Goal: Information Seeking & Learning: Learn about a topic

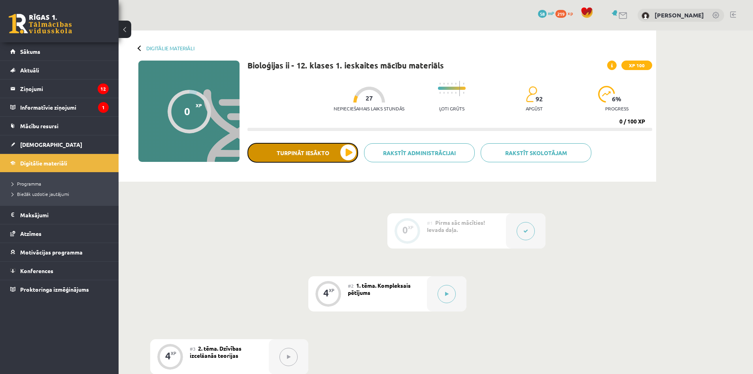
click at [295, 154] on button "Turpināt iesākto" at bounding box center [302, 153] width 111 height 20
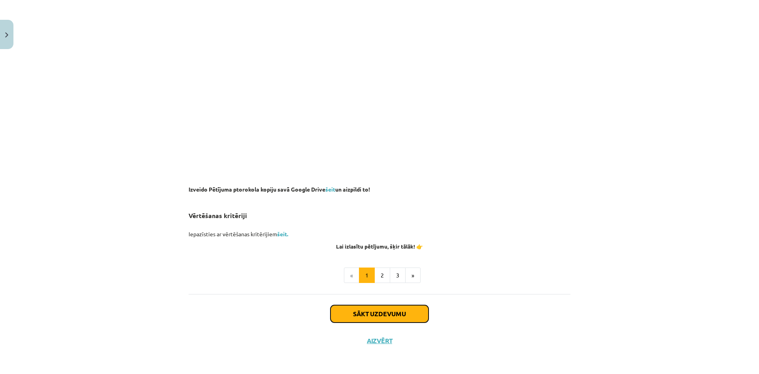
click at [398, 305] on button "Sākt uzdevumu" at bounding box center [379, 313] width 98 height 17
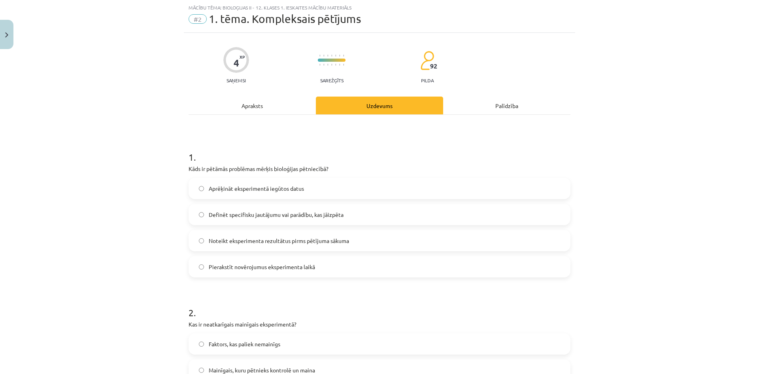
scroll to position [59, 0]
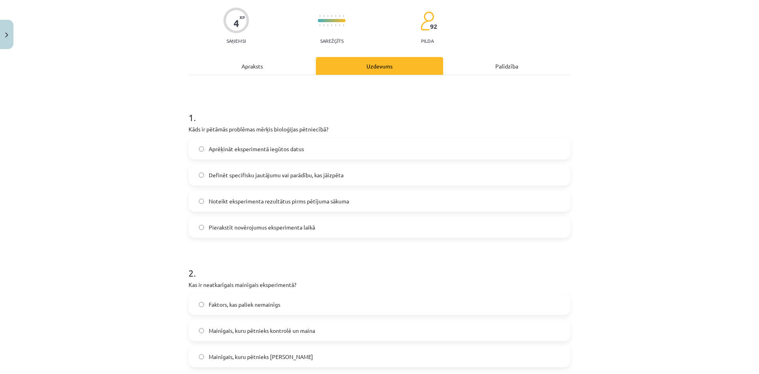
click at [189, 129] on p "Kāds ir pētāmās problēmas mērķis bioloģijas pētniecībā?" at bounding box center [380, 129] width 382 height 8
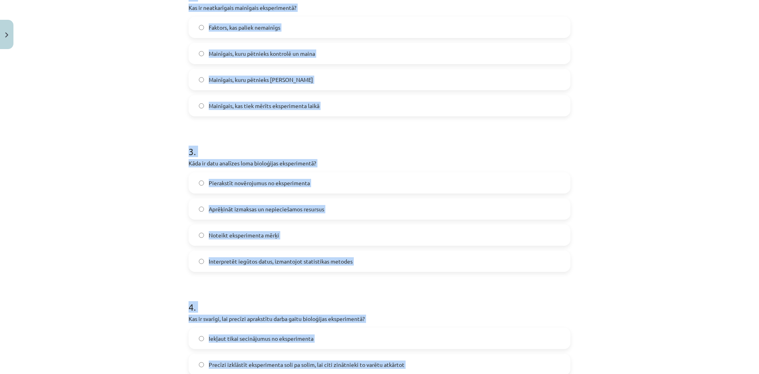
scroll to position [481, 0]
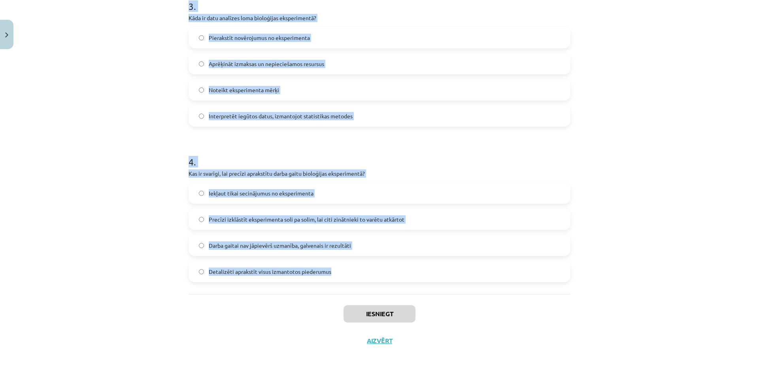
drag, startPoint x: 185, startPoint y: 127, endPoint x: 402, endPoint y: 284, distance: 268.0
copy form "Lore ip dolorsi ametconse adipis elitseddoe temporinci? Utlaboree doloremagnaa …"
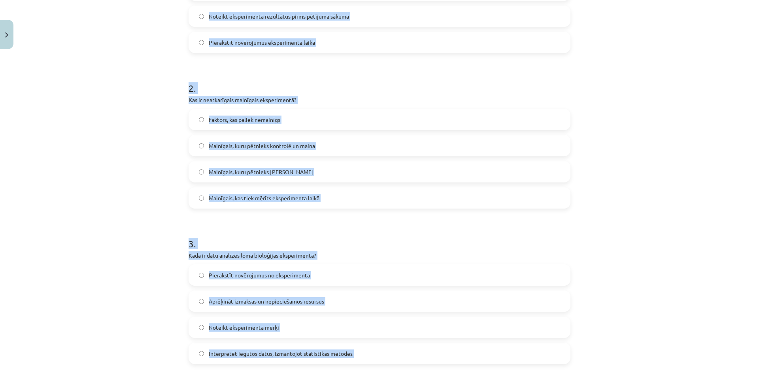
scroll to position [46, 0]
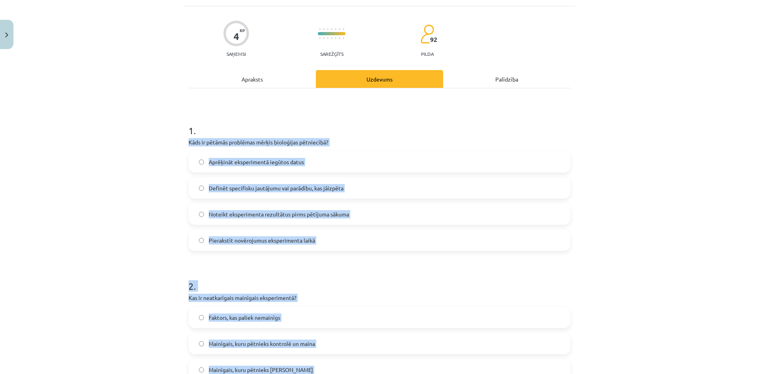
click at [153, 173] on div "Mācību tēma: Bioloģijas ii - 12. klases 1. ieskaites mācību materiāls #2 1. tēm…" at bounding box center [379, 187] width 759 height 374
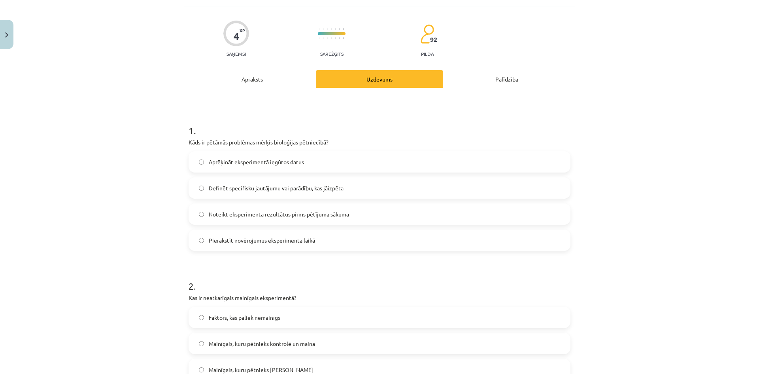
click at [253, 179] on div "Definēt specifisku jautājumu vai parādību, kas jāizpēta" at bounding box center [380, 187] width 382 height 21
click at [250, 181] on label "Definēt specifisku jautājumu vai parādību, kas jāizpēta" at bounding box center [379, 188] width 380 height 20
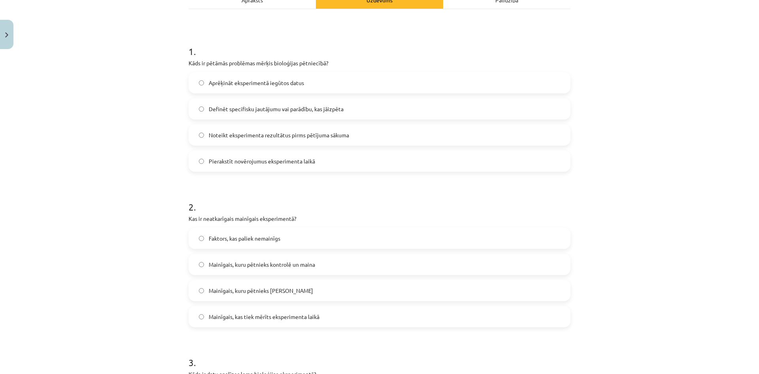
click at [289, 263] on span "Mainīgais, kuru pētnieks kontrolē un maina" at bounding box center [262, 264] width 106 height 8
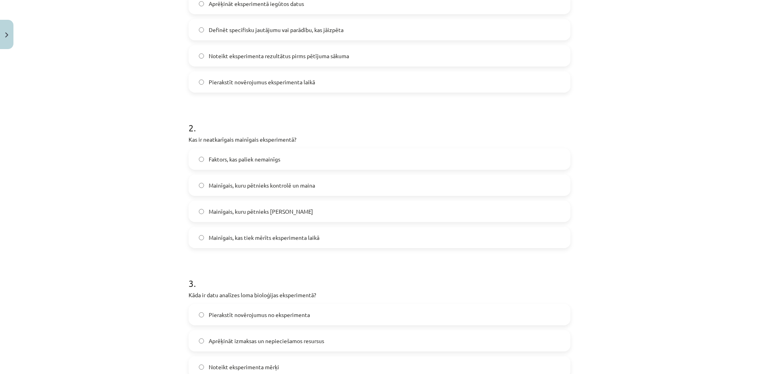
scroll to position [323, 0]
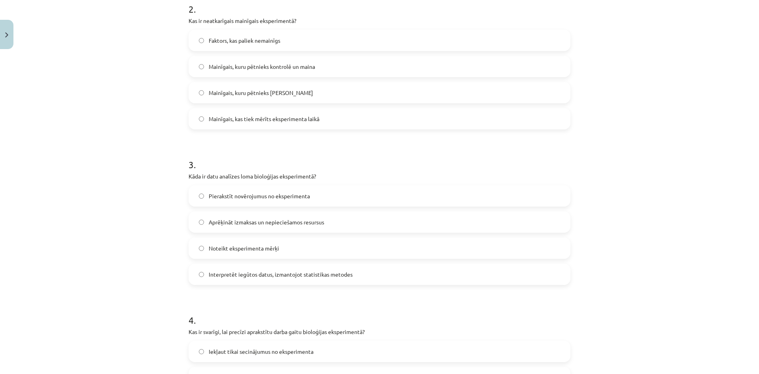
click at [268, 276] on span "Interpretēt iegūtos datus, izmantojot statistikas metodes" at bounding box center [281, 274] width 144 height 8
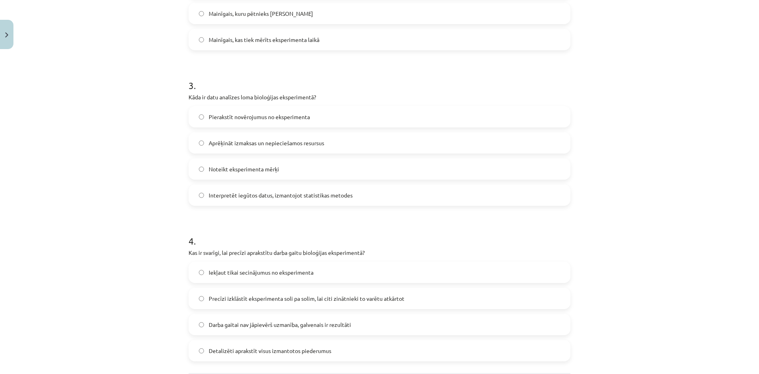
scroll to position [442, 0]
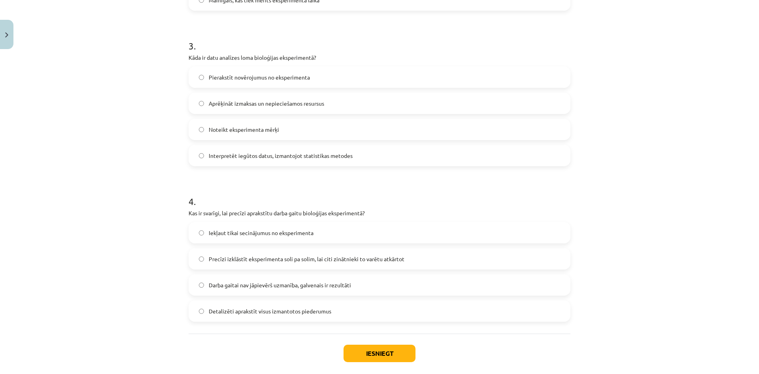
click at [274, 262] on span "Precīzi izklāstīt eksperimenta soli pa solim, lai citi zinātnieki to varētu atk…" at bounding box center [307, 259] width 196 height 8
click at [378, 355] on button "Iesniegt" at bounding box center [379, 352] width 72 height 17
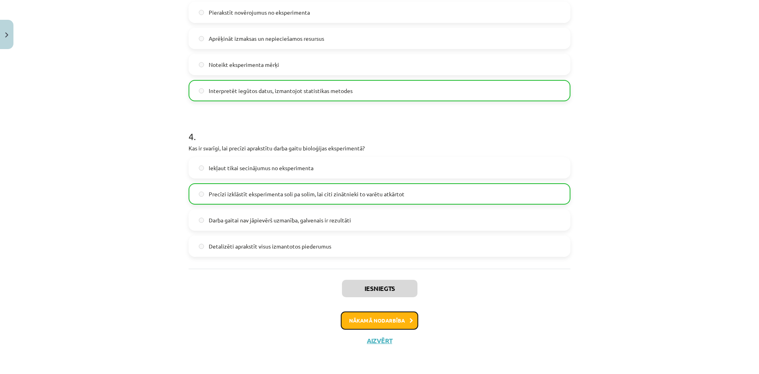
click at [376, 316] on button "Nākamā nodarbība" at bounding box center [379, 320] width 77 height 18
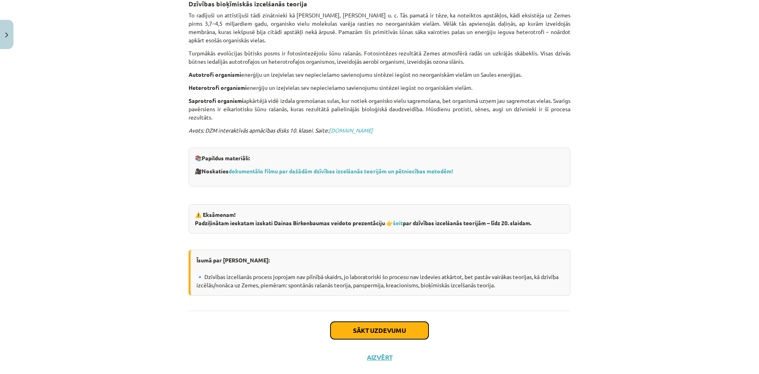
click at [379, 321] on button "Sākt uzdevumu" at bounding box center [379, 329] width 98 height 17
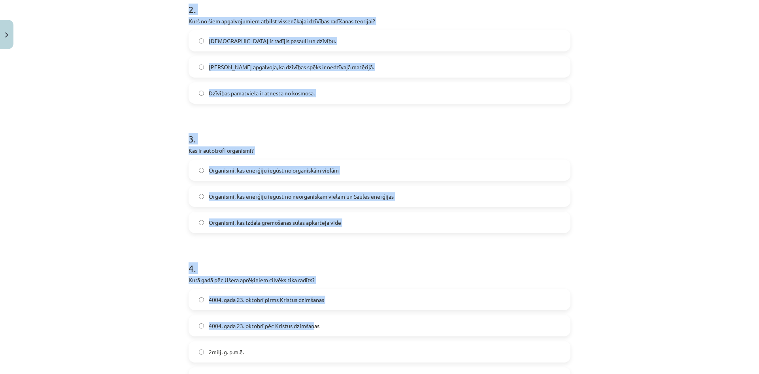
scroll to position [403, 0]
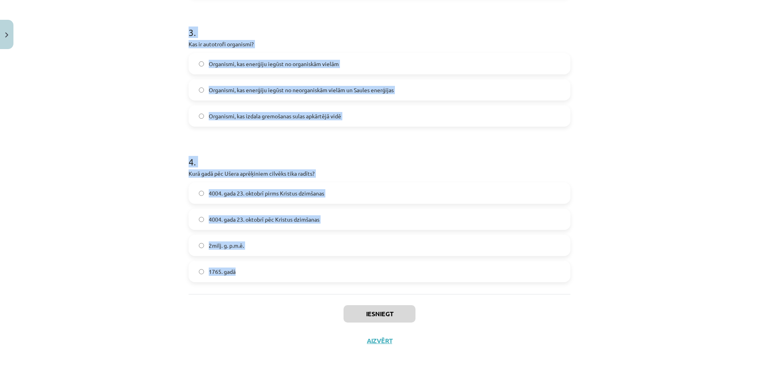
drag, startPoint x: 186, startPoint y: 169, endPoint x: 341, endPoint y: 269, distance: 184.7
click at [340, 269] on form "1 . Kas, pēc dzīvības bioķīmiskās izcelšanās teorijas, notika pēc tam, kad orga…" at bounding box center [380, 18] width 382 height 527
copy form "Kas, pēc dzīvības bioķīmiskās izcelšanās teorijas, notika pēc tam, kad organisk…"
click at [155, 100] on div "Mācību tēma: Bioloģijas ii - 12. klases 1. ieskaites mācību materiāls #3 2. tēm…" at bounding box center [379, 187] width 759 height 374
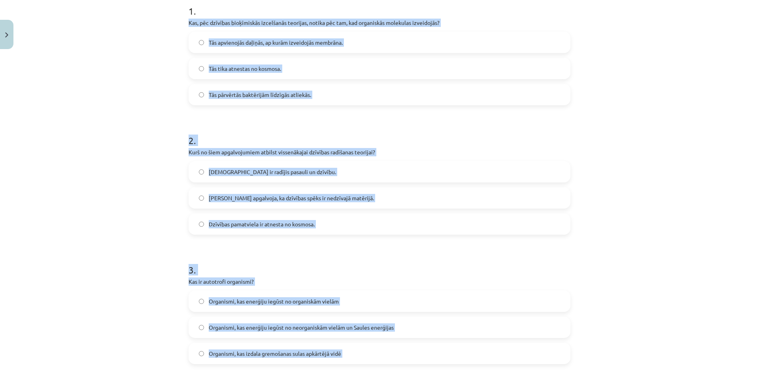
scroll to position [0, 0]
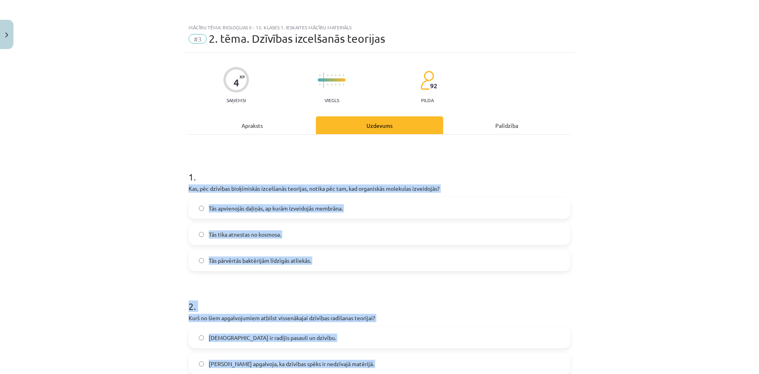
click at [138, 194] on div "Mācību tēma: Bioloģijas ii - 12. klases 1. ieskaites mācību materiāls #3 2. tēm…" at bounding box center [379, 187] width 759 height 374
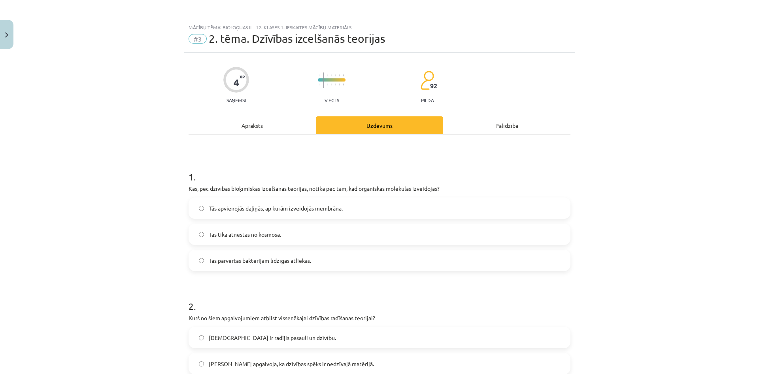
click at [228, 211] on span "Tās apvienojās daļiņās, ap kurām izveidojās membrāna." at bounding box center [276, 208] width 134 height 8
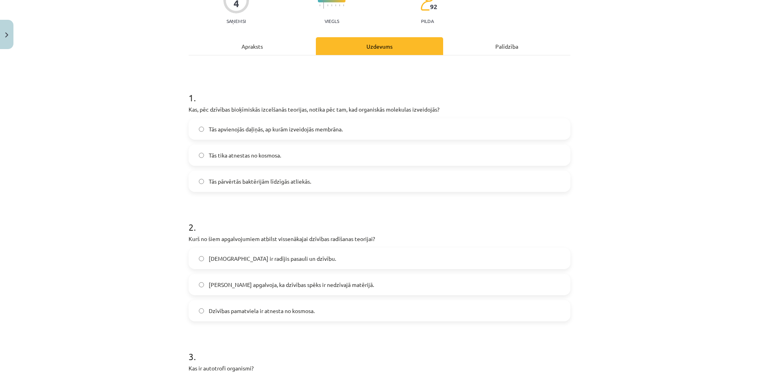
click at [244, 262] on span "[DEMOGRAPHIC_DATA] ir radījis pasauli un dzīvību." at bounding box center [272, 258] width 127 height 8
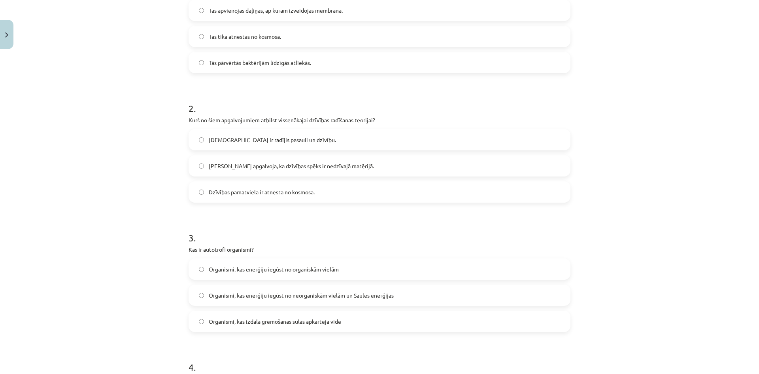
click at [259, 269] on span "Organismi, kas enerģiju iegūst no organiskām vielām" at bounding box center [274, 269] width 130 height 8
click at [330, 294] on span "Organismi, kas enerģiju iegūst no neorganiskām vielām un Saules enerģijas" at bounding box center [301, 295] width 185 height 8
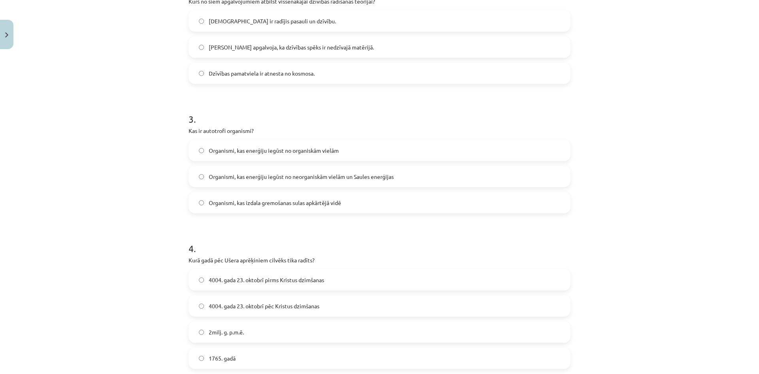
click at [297, 281] on span "4004. gada 23. oktobrī pirms Kristus dzimšanas" at bounding box center [266, 280] width 115 height 8
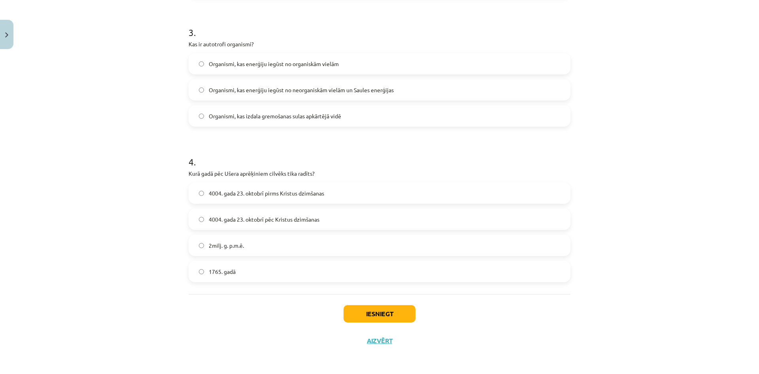
click at [357, 302] on div "Iesniegt Aizvērt" at bounding box center [380, 321] width 382 height 55
click at [365, 319] on button "Iesniegt" at bounding box center [379, 313] width 72 height 17
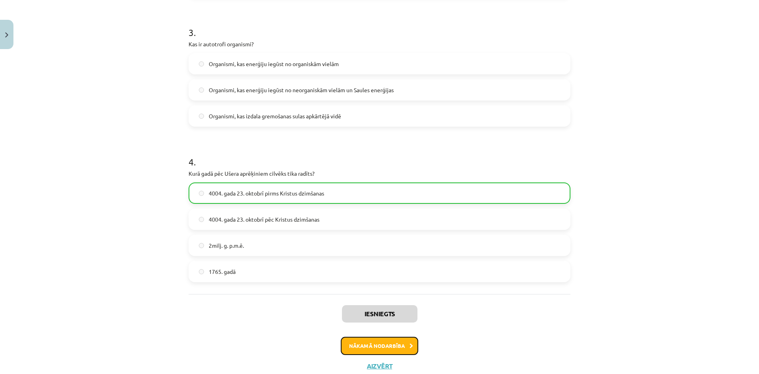
click at [377, 348] on button "Nākamā nodarbība" at bounding box center [379, 345] width 77 height 18
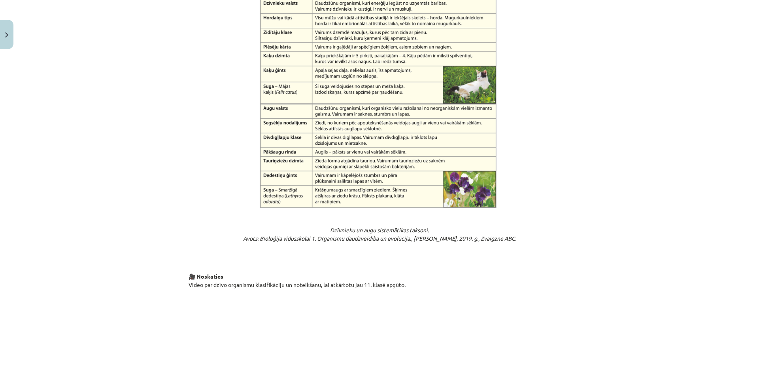
scroll to position [1127, 0]
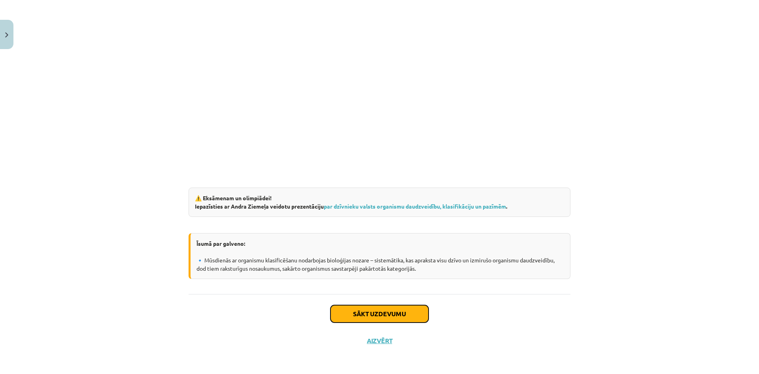
click at [370, 309] on button "Sākt uzdevumu" at bounding box center [379, 313] width 98 height 17
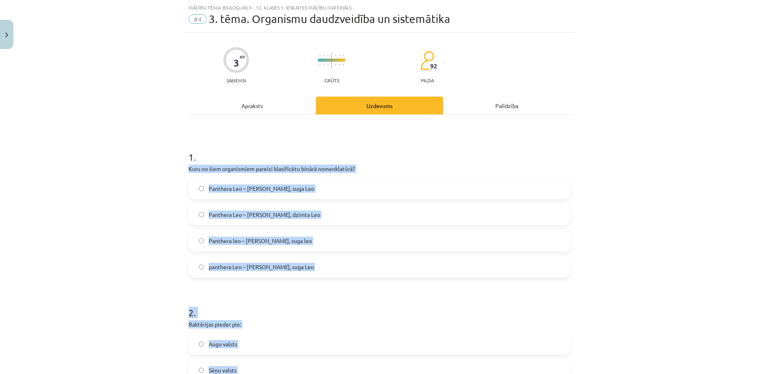
scroll to position [326, 0]
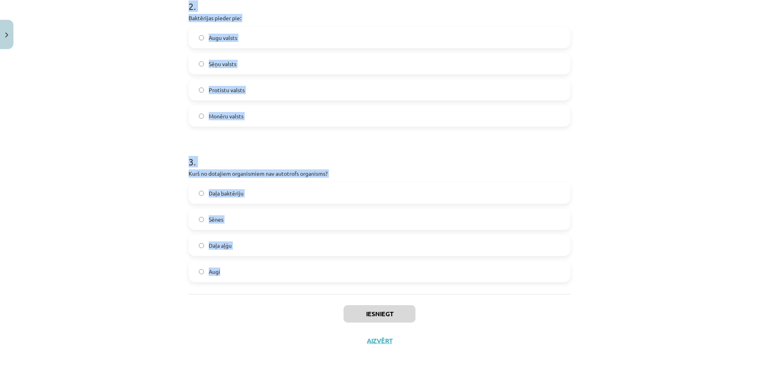
drag, startPoint x: 186, startPoint y: 169, endPoint x: 332, endPoint y: 263, distance: 173.9
click at [332, 263] on form "1 . Kuru no šiem organismiem pareizi klasificētu binārā nomenklatūrā? Panthera …" at bounding box center [380, 57] width 382 height 450
copy form "Kuru no šiem organismiem pareizi klasificētu binārā nomenklatūrā? Panthera Leo …"
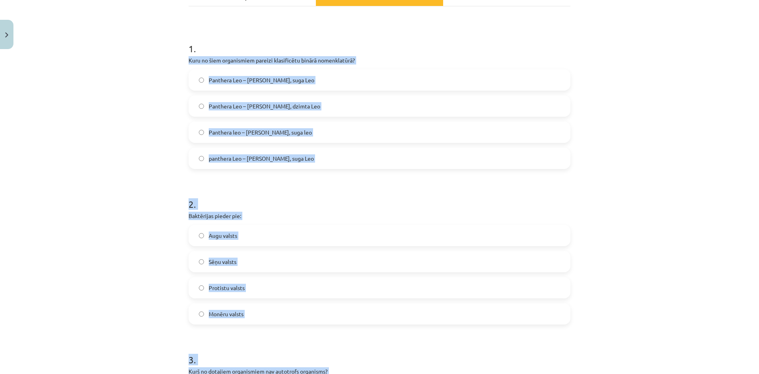
click at [159, 163] on div "Mācību tēma: Bioloģijas ii - 12. klases 1. ieskaites mācību materiāls #4 3. tēm…" at bounding box center [379, 187] width 759 height 374
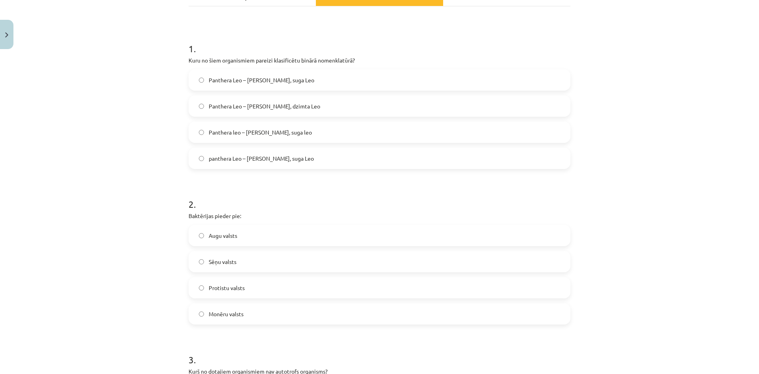
click at [260, 134] on span "Panthera leo – [PERSON_NAME], suga leo" at bounding box center [260, 132] width 103 height 8
click at [233, 313] on span "Monēru valsts" at bounding box center [226, 313] width 35 height 8
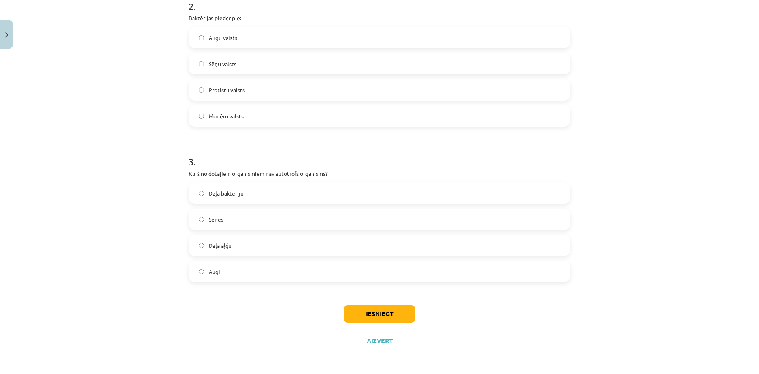
click at [257, 217] on label "Sēnes" at bounding box center [379, 219] width 380 height 20
click at [377, 309] on button "Iesniegt" at bounding box center [379, 313] width 72 height 17
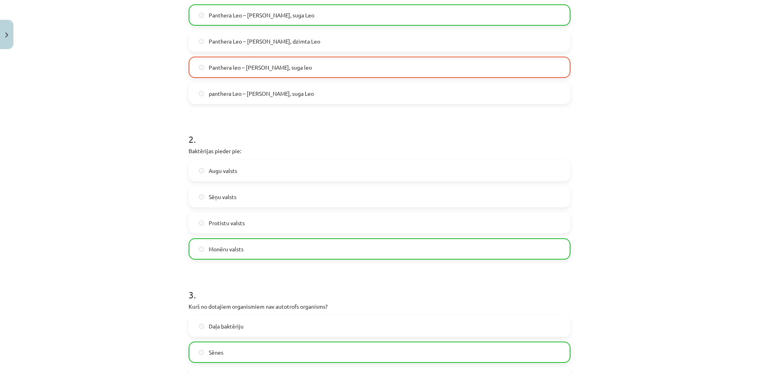
scroll to position [153, 0]
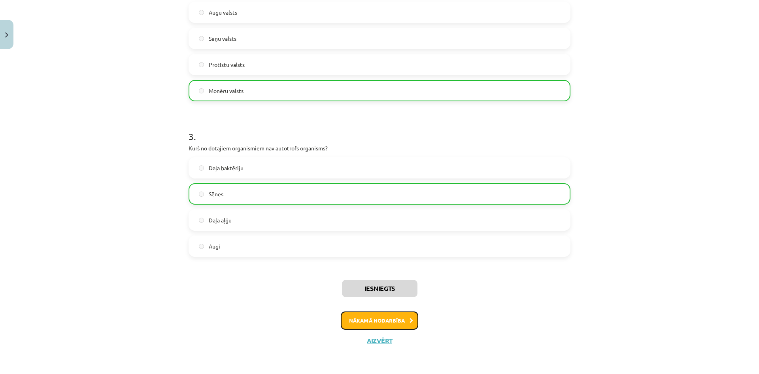
click at [378, 316] on button "Nākamā nodarbība" at bounding box center [379, 320] width 77 height 18
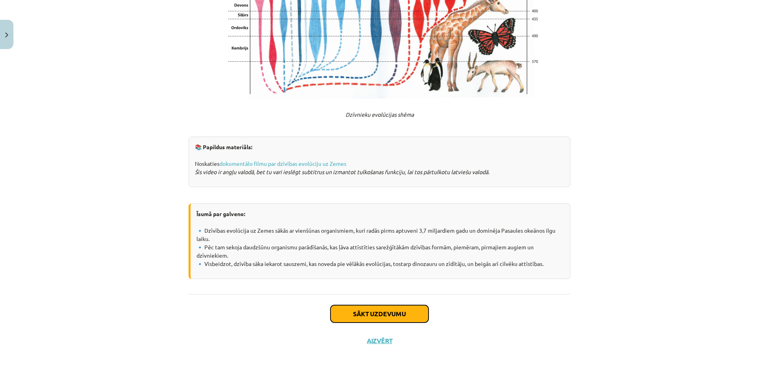
click at [358, 311] on button "Sākt uzdevumu" at bounding box center [379, 313] width 98 height 17
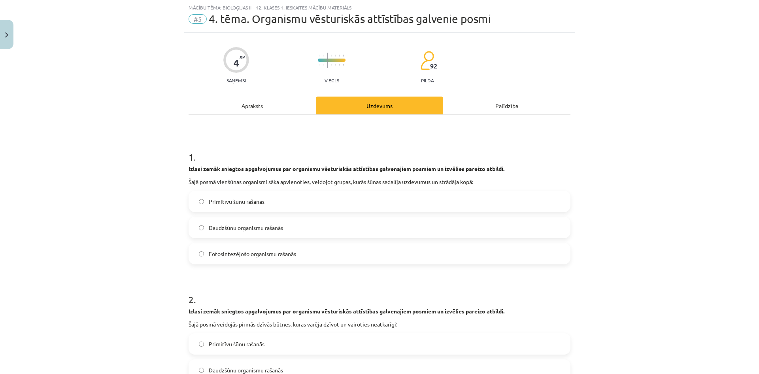
scroll to position [0, 0]
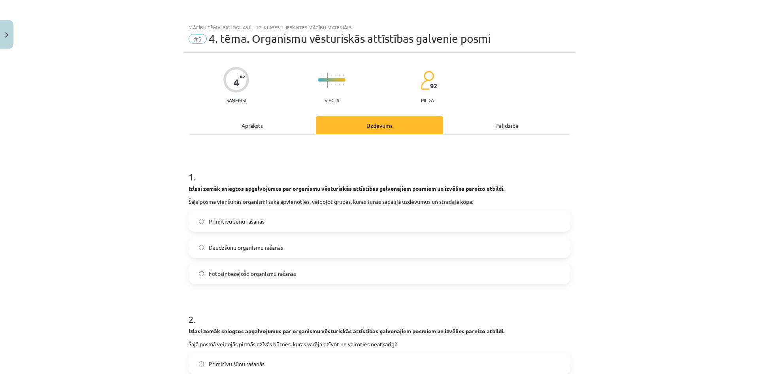
click at [234, 217] on span "Primitīvu šūnu rašanās" at bounding box center [237, 221] width 56 height 8
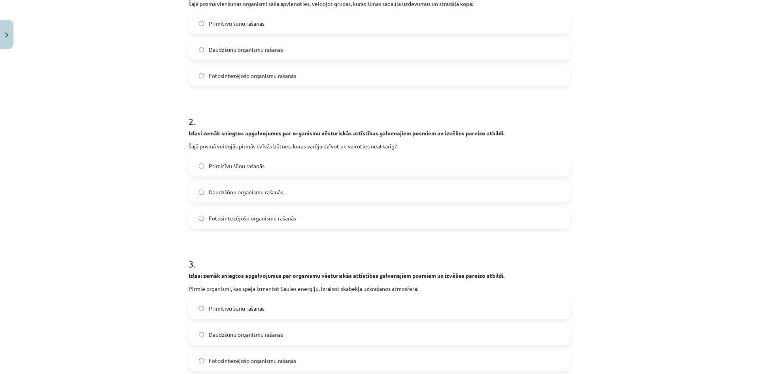
click at [242, 223] on label "Fotosintezējošo organismu rašanās" at bounding box center [379, 218] width 380 height 20
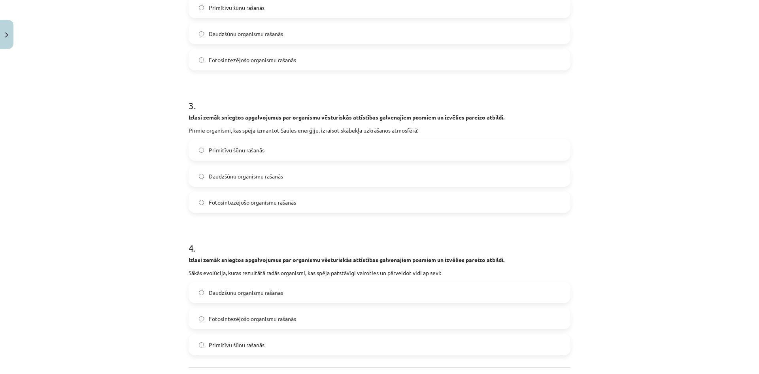
click at [237, 203] on span "Fotosintezējošo organismu rašanās" at bounding box center [252, 202] width 87 height 8
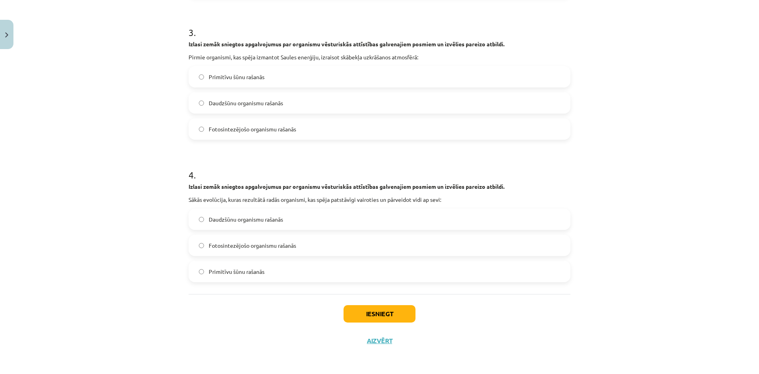
click at [242, 224] on label "Daudzšūnu organismu rašanās" at bounding box center [379, 219] width 380 height 20
click at [378, 315] on button "Iesniegt" at bounding box center [379, 313] width 72 height 17
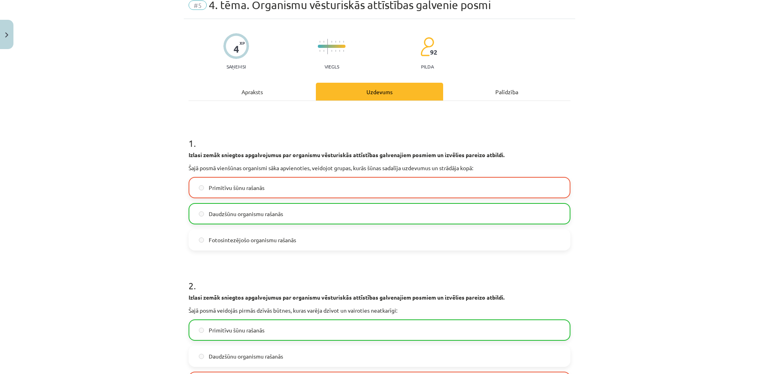
scroll to position [0, 0]
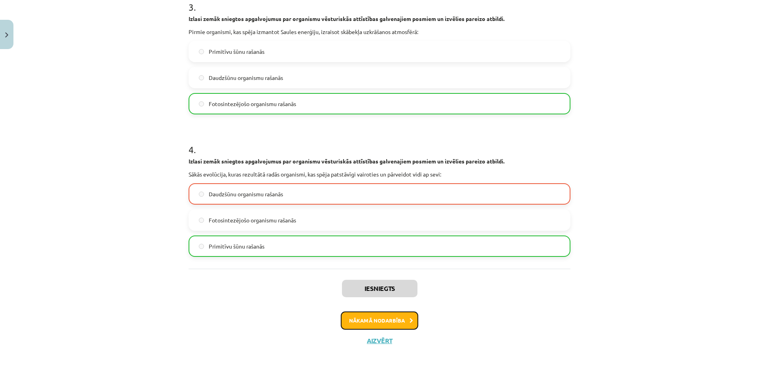
click at [370, 320] on button "Nākamā nodarbība" at bounding box center [379, 320] width 77 height 18
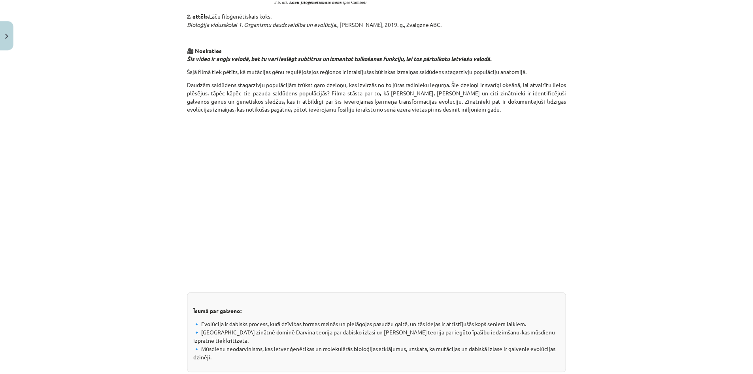
scroll to position [1007, 0]
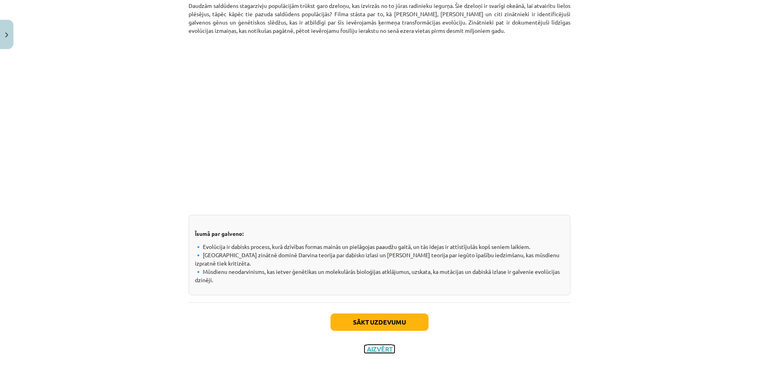
click at [376, 345] on button "Aizvērt" at bounding box center [379, 349] width 30 height 8
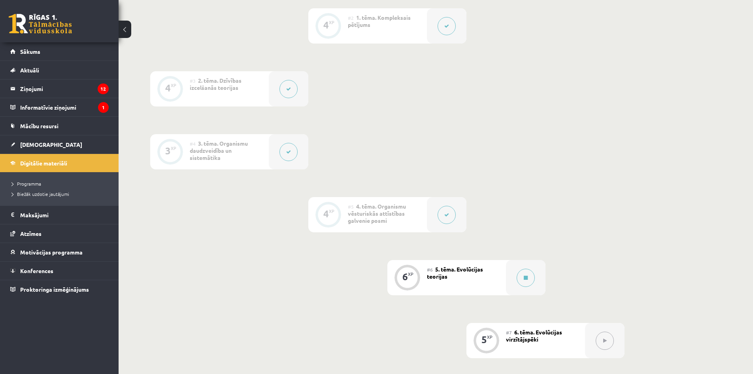
scroll to position [307, 0]
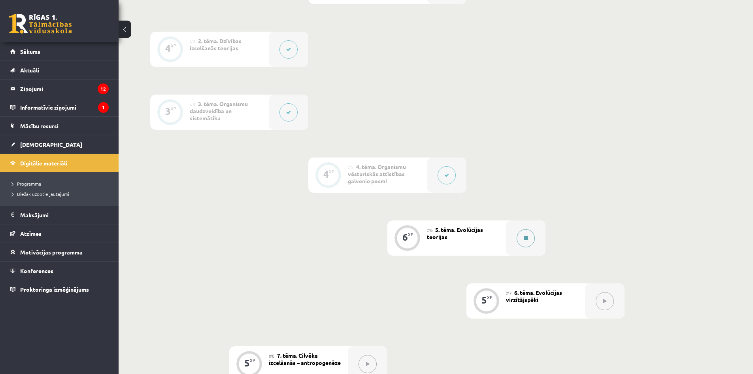
click at [523, 238] on button at bounding box center [526, 238] width 18 height 18
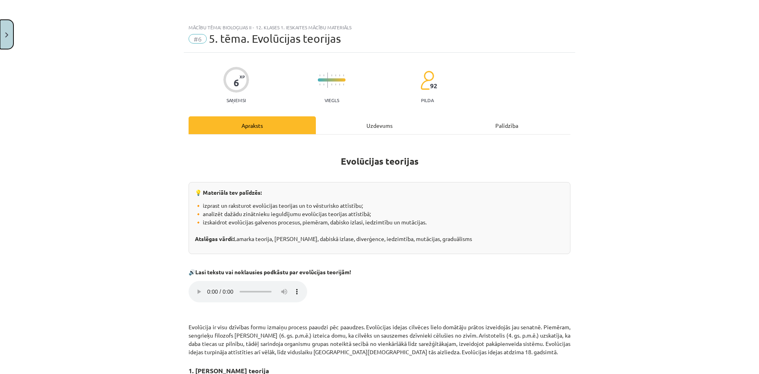
click at [1, 30] on button "Close" at bounding box center [6, 34] width 13 height 29
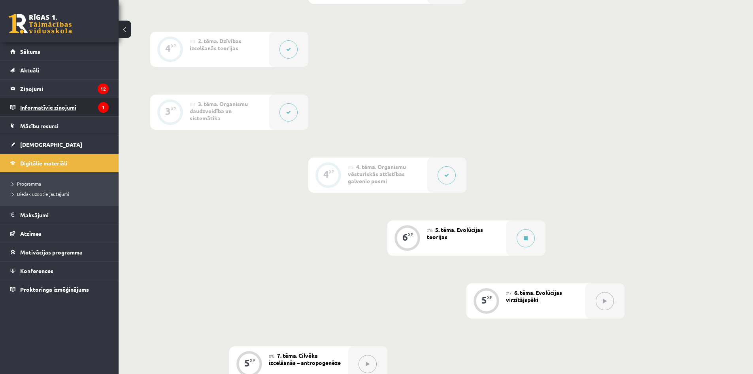
click at [68, 107] on legend "Informatīvie ziņojumi 1" at bounding box center [64, 107] width 89 height 18
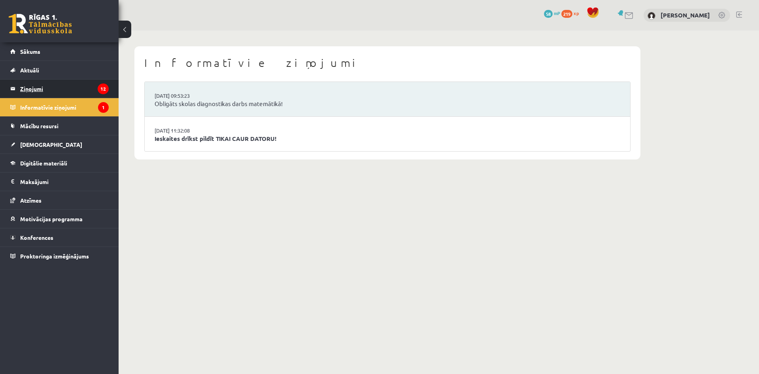
click at [67, 91] on legend "Ziņojumi 12" at bounding box center [64, 88] width 89 height 18
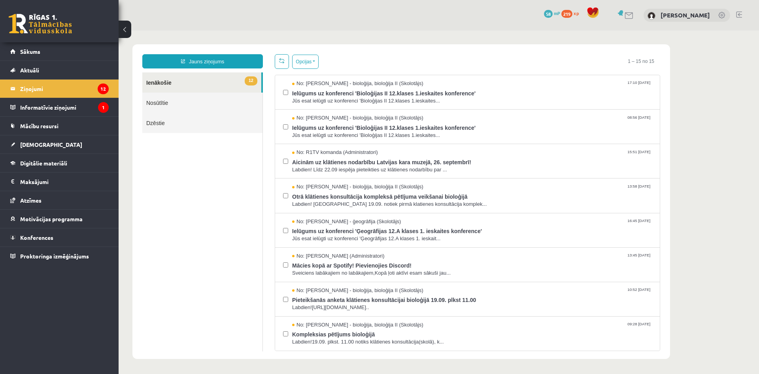
click at [50, 23] on link at bounding box center [40, 24] width 63 height 20
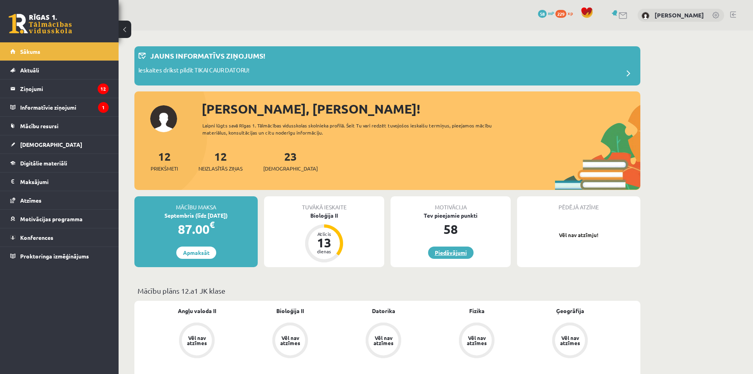
click at [455, 252] on link "Piedāvājumi" at bounding box center [450, 252] width 45 height 12
